Goal: Information Seeking & Learning: Learn about a topic

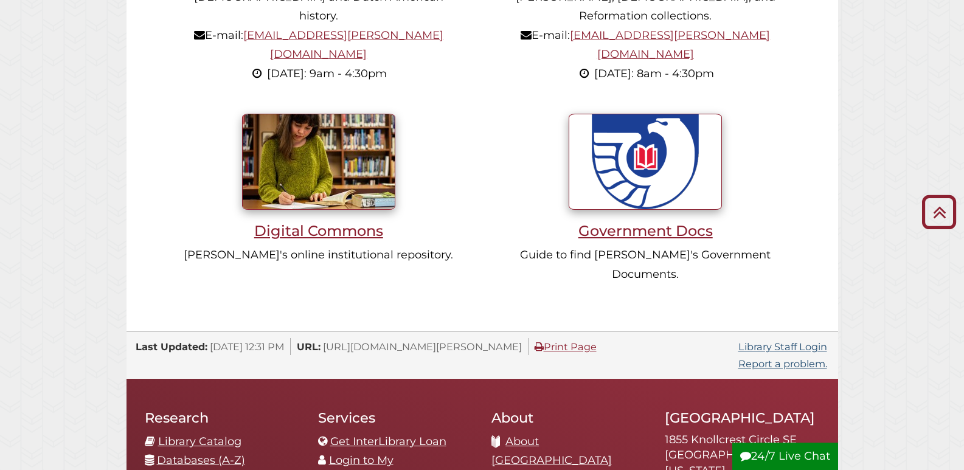
scroll to position [1034, 0]
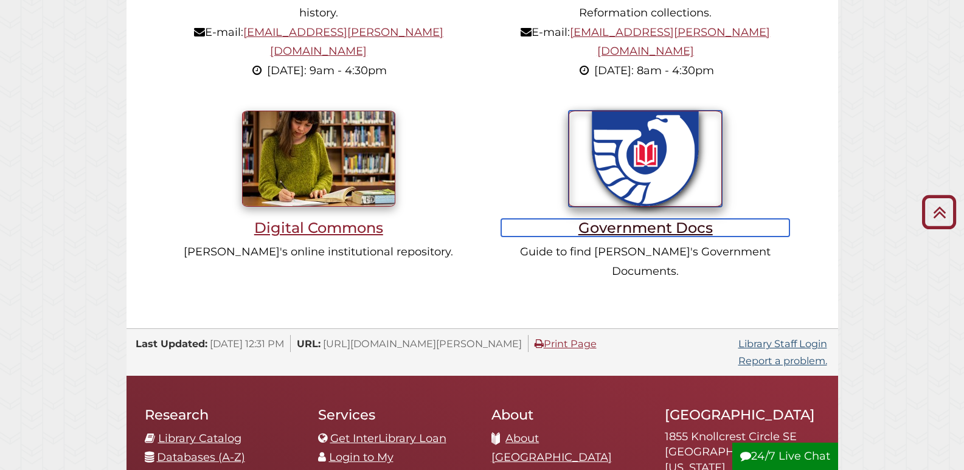
click at [628, 219] on h3 "Government Docs" at bounding box center [645, 228] width 288 height 18
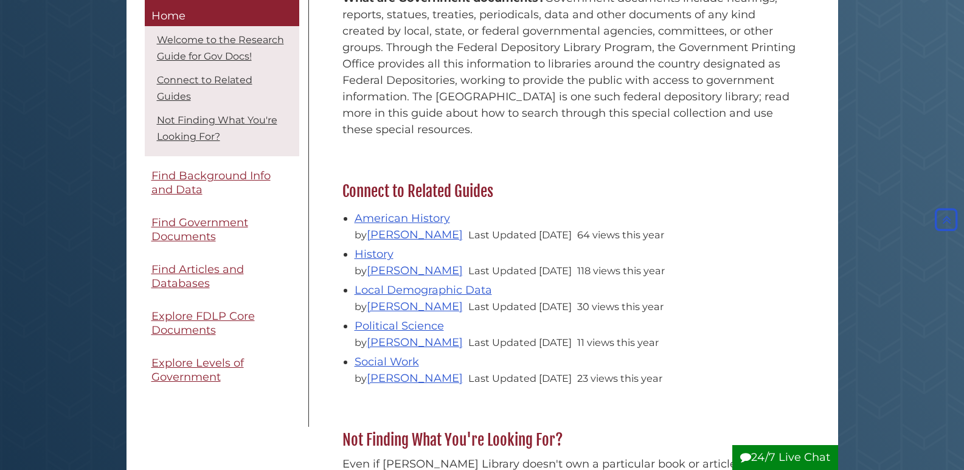
scroll to position [365, 0]
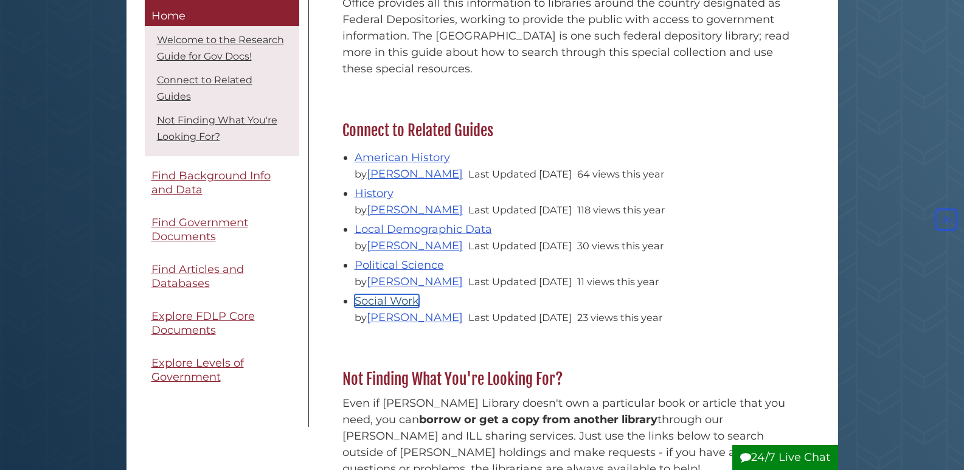
click at [406, 299] on link "Social Work" at bounding box center [387, 300] width 64 height 13
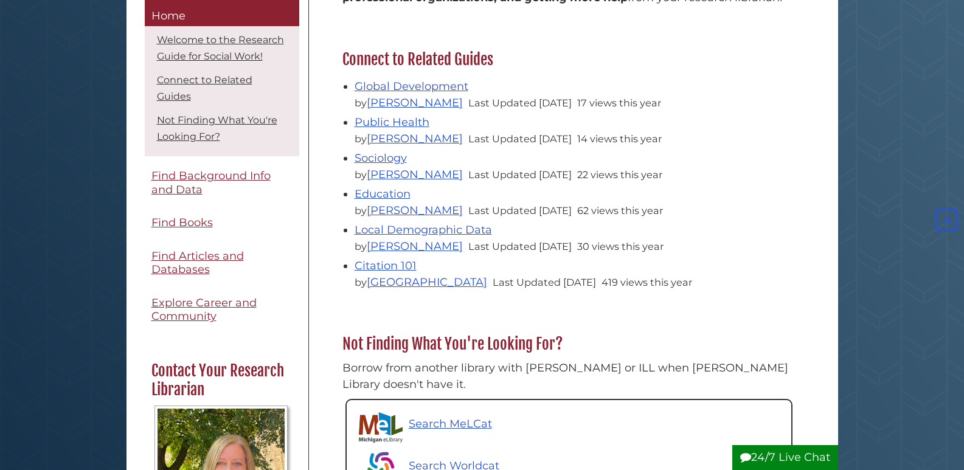
scroll to position [426, 0]
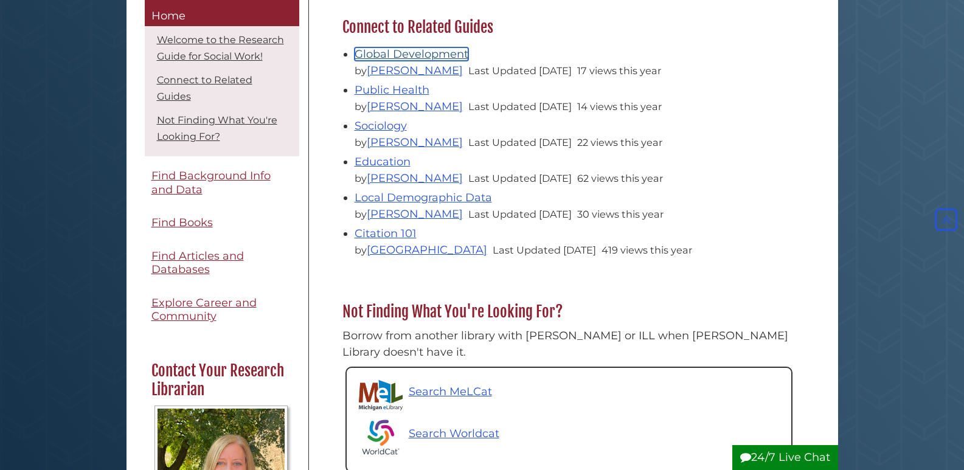
click at [417, 54] on link "Global Development" at bounding box center [412, 53] width 114 height 13
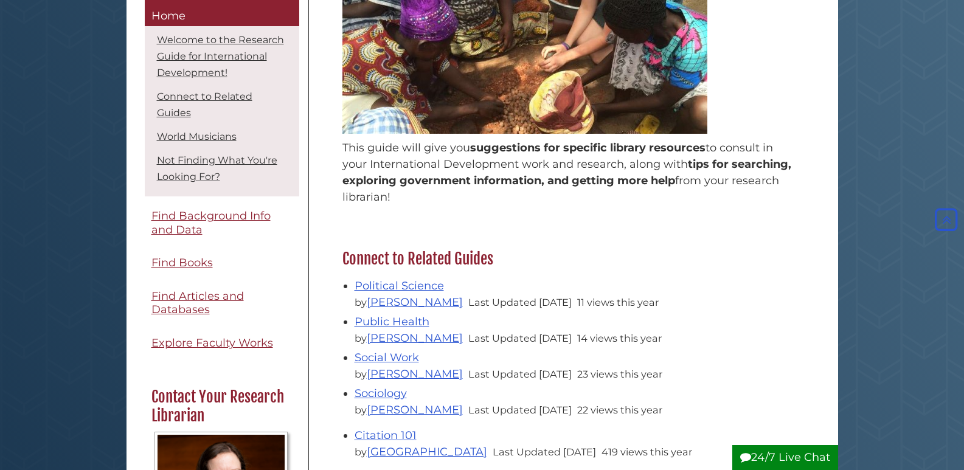
scroll to position [304, 0]
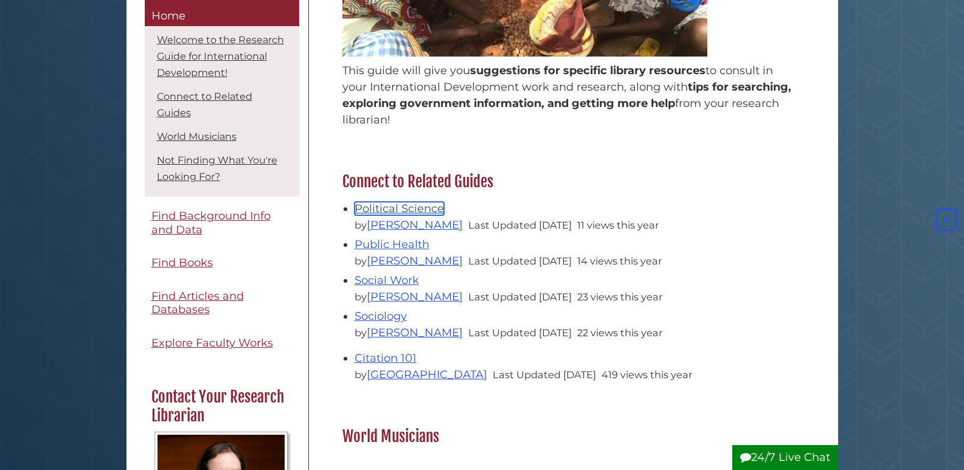
click at [420, 209] on link "Political Science" at bounding box center [399, 208] width 89 height 13
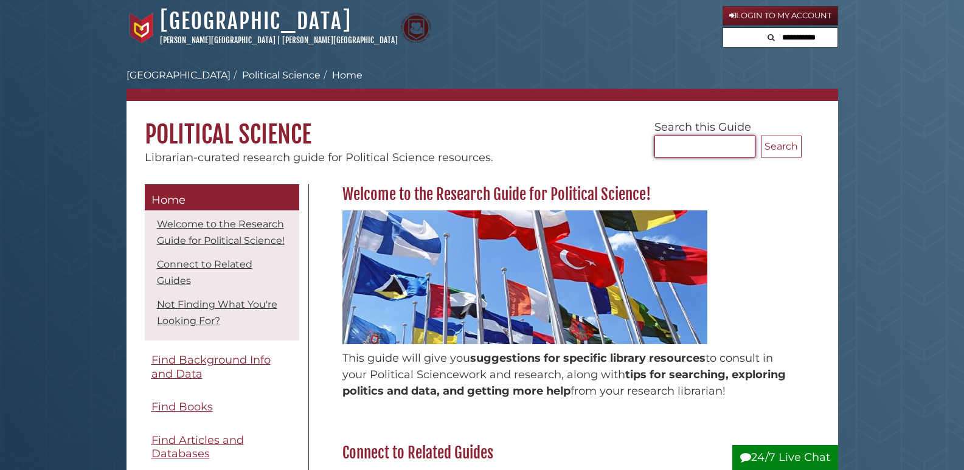
click at [671, 142] on input "Search..." at bounding box center [704, 147] width 101 height 22
type input "******"
click at [761, 136] on button "Search" at bounding box center [781, 147] width 41 height 22
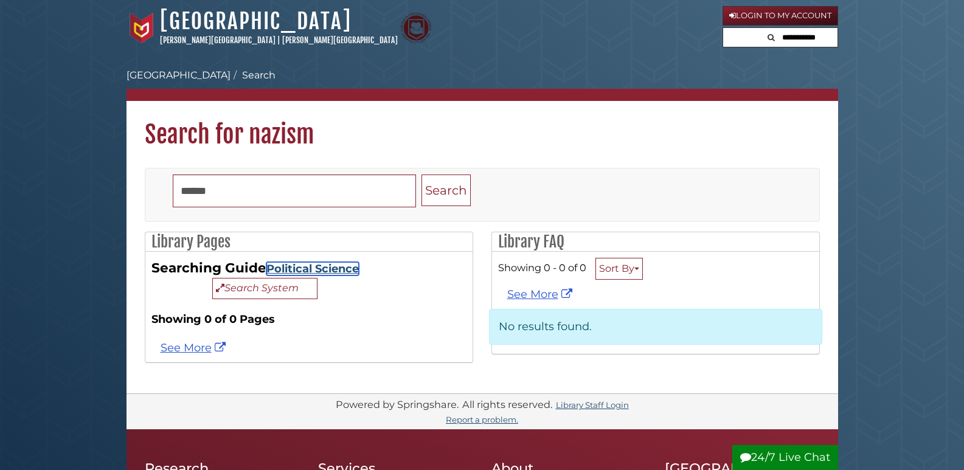
click at [336, 271] on link "Political Science" at bounding box center [312, 268] width 92 height 13
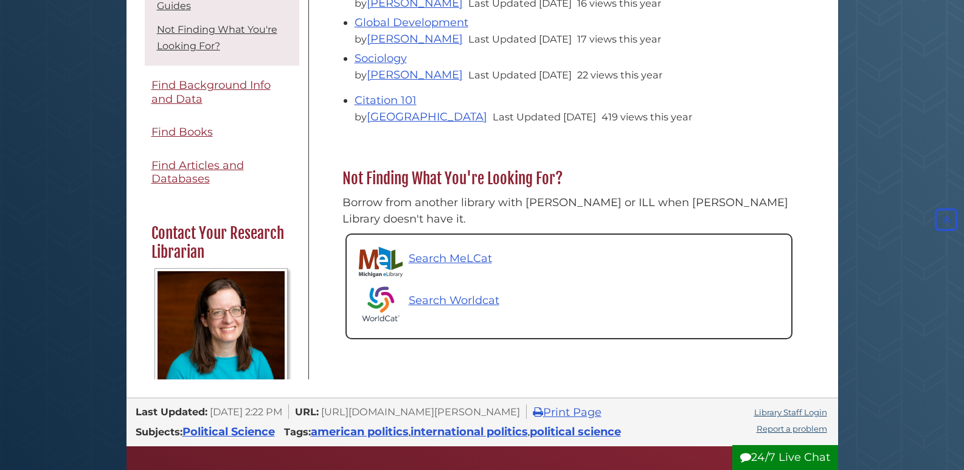
scroll to position [547, 0]
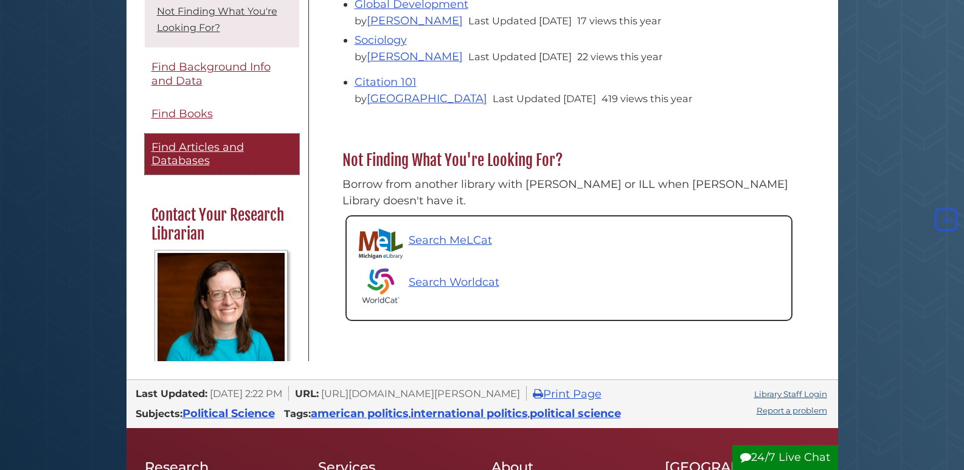
click at [228, 147] on span "Find Articles and Databases" at bounding box center [197, 153] width 92 height 27
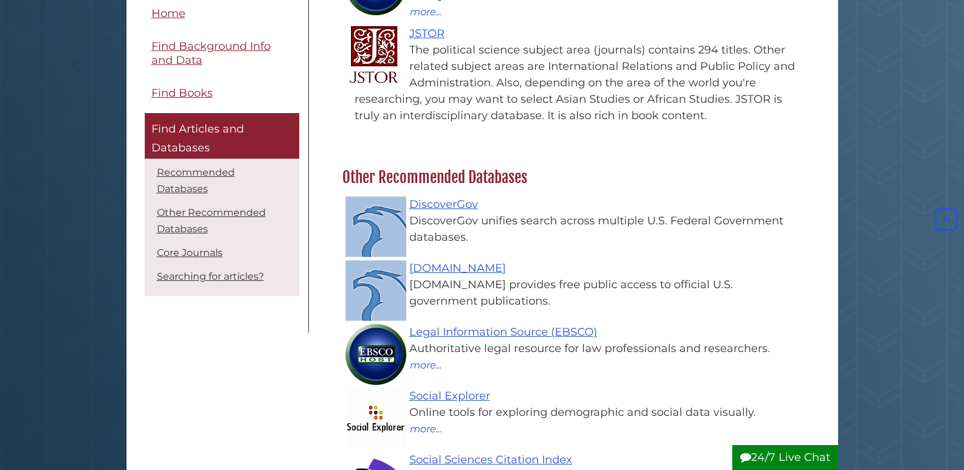
scroll to position [243, 0]
